Goal: Obtain resource: Download file/media

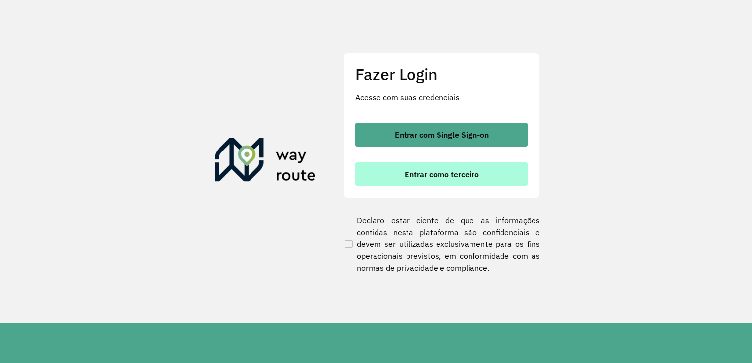
click at [446, 177] on span "Entrar como terceiro" at bounding box center [442, 174] width 74 height 8
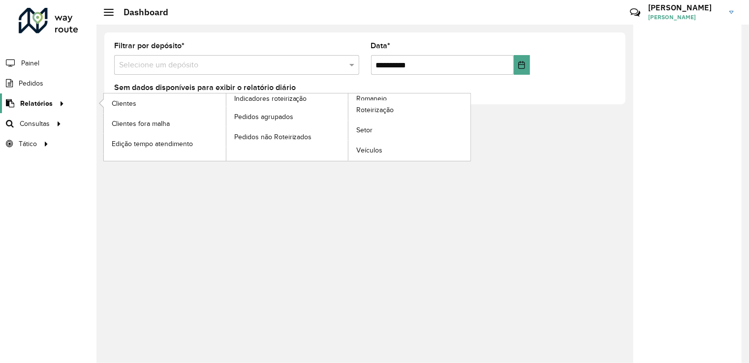
click at [30, 103] on span "Relatórios" at bounding box center [36, 103] width 32 height 10
click at [366, 109] on span "Roteirização" at bounding box center [376, 110] width 40 height 10
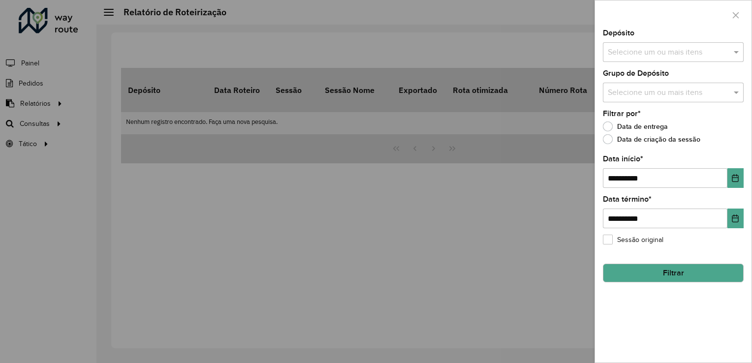
click at [717, 52] on input "text" at bounding box center [669, 53] width 126 height 12
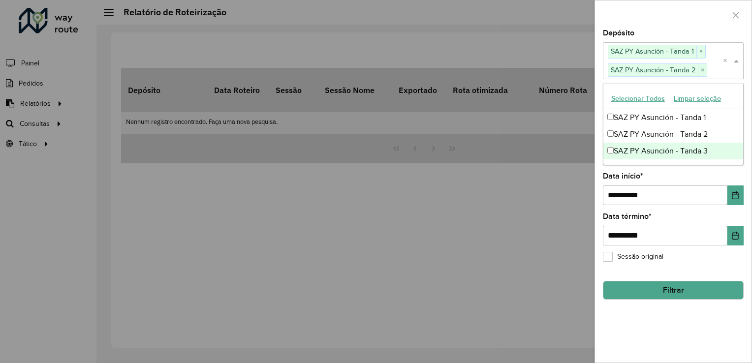
click at [610, 154] on div "SAZ PY Asunción - Tanda 3" at bounding box center [674, 151] width 140 height 17
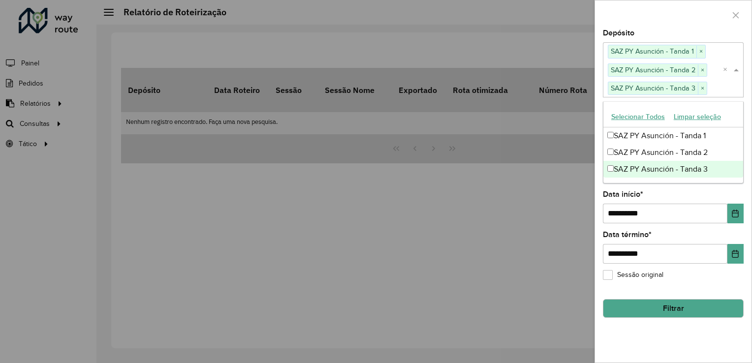
drag, startPoint x: 544, startPoint y: 220, endPoint x: 555, endPoint y: 217, distance: 11.7
click at [548, 219] on div at bounding box center [376, 181] width 752 height 363
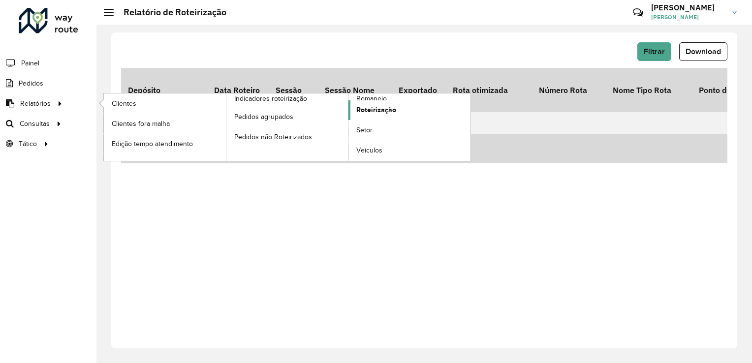
click at [387, 114] on span "Roteirização" at bounding box center [376, 110] width 40 height 10
click at [376, 109] on span "Roteirização" at bounding box center [376, 110] width 40 height 10
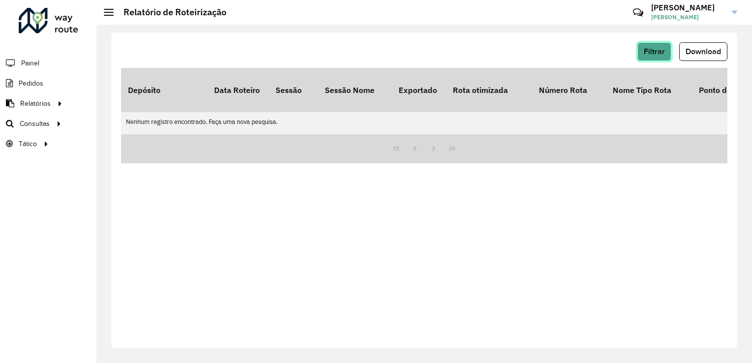
click at [656, 52] on span "Filtrar" at bounding box center [654, 51] width 21 height 8
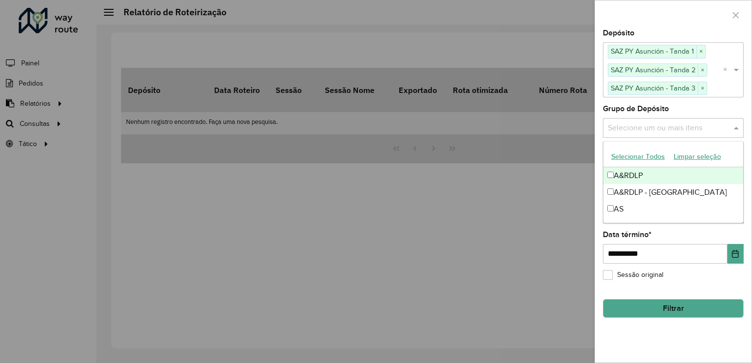
click at [727, 127] on input "text" at bounding box center [669, 128] width 126 height 12
click at [651, 157] on button "Selecionar Todos" at bounding box center [638, 156] width 63 height 15
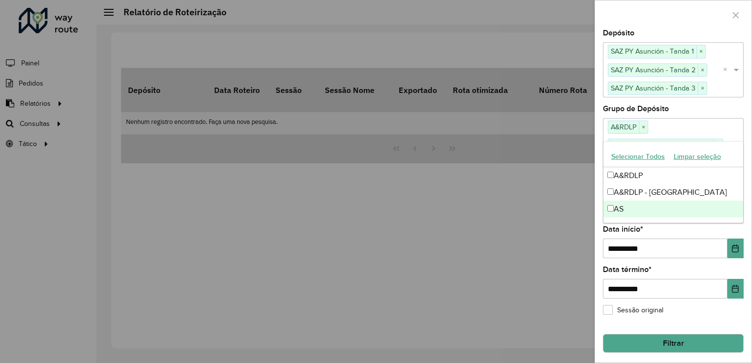
click at [667, 334] on button "Filtrar" at bounding box center [673, 343] width 141 height 19
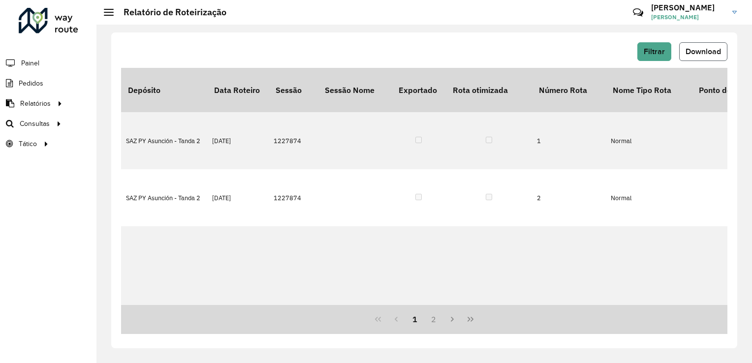
click at [692, 44] on button "Download" at bounding box center [703, 51] width 48 height 19
